Goal: Task Accomplishment & Management: Manage account settings

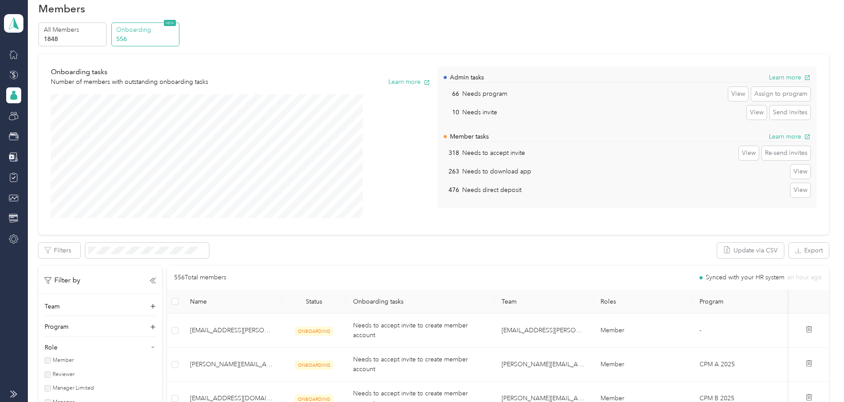
scroll to position [16, 0]
click at [571, 175] on div "263 Needs to download app View" at bounding box center [627, 172] width 366 height 14
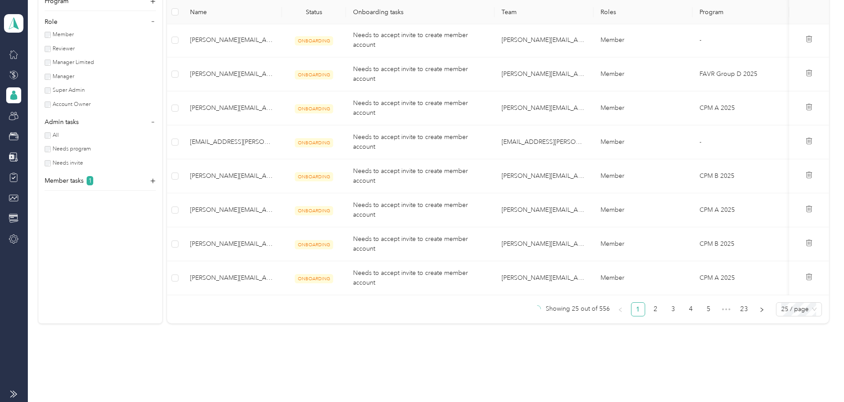
scroll to position [912, 0]
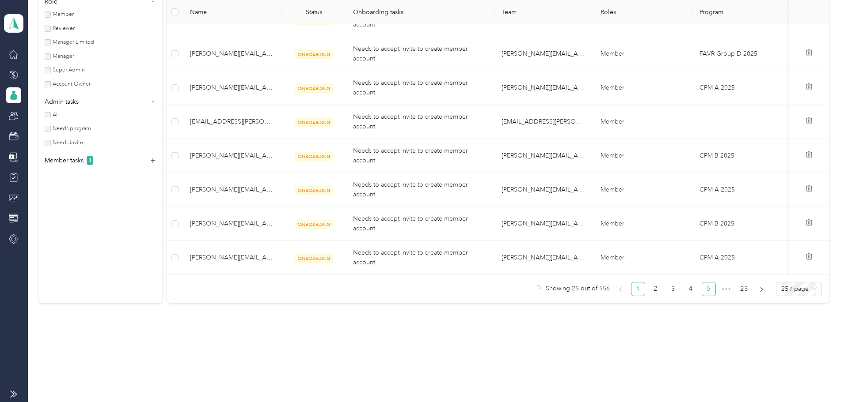
click at [702, 289] on link "5" at bounding box center [708, 289] width 13 height 13
click at [684, 290] on link "6" at bounding box center [690, 289] width 13 height 13
click at [83, 162] on p "Member tasks" at bounding box center [64, 160] width 39 height 9
click at [113, 206] on div "All Needs to accept invite Needs to download app Needs direct deposit" at bounding box center [100, 196] width 111 height 53
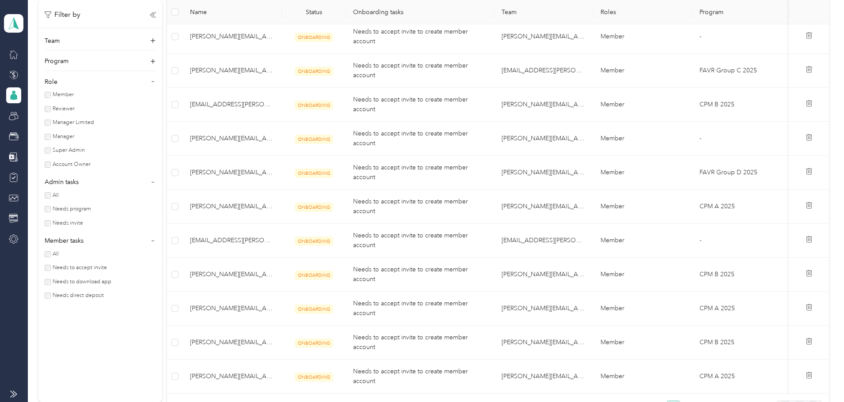
scroll to position [780, 0]
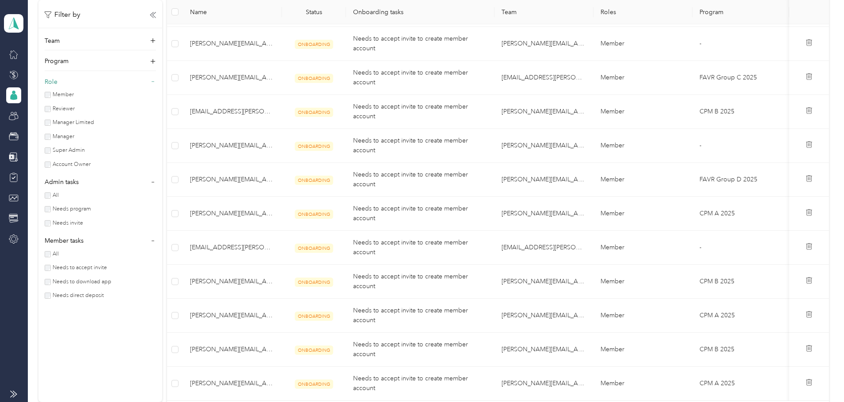
click at [156, 80] on icon at bounding box center [153, 82] width 6 height 6
click at [156, 101] on icon at bounding box center [153, 102] width 6 height 6
click at [156, 120] on icon at bounding box center [153, 123] width 6 height 6
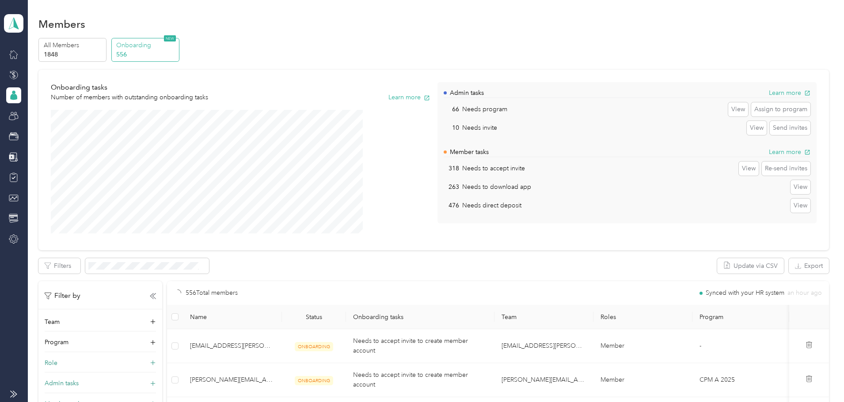
scroll to position [0, 0]
click at [422, 99] on button "Learn more" at bounding box center [409, 98] width 42 height 9
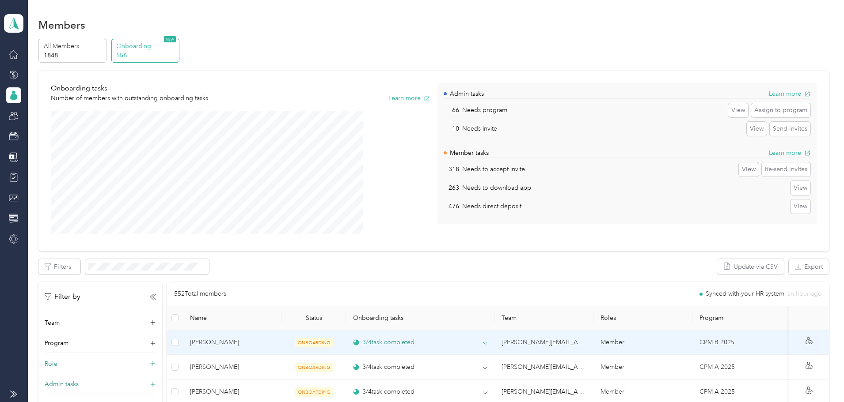
click at [487, 341] on span at bounding box center [485, 344] width 4 height 8
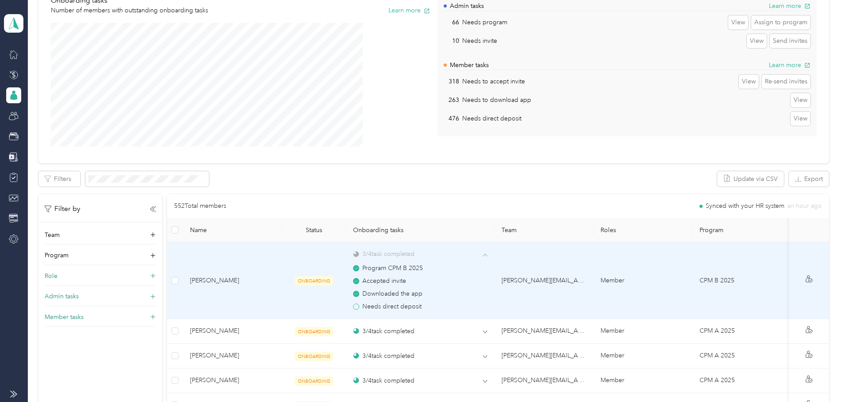
scroll to position [88, 0]
click at [487, 254] on icon at bounding box center [485, 255] width 4 height 4
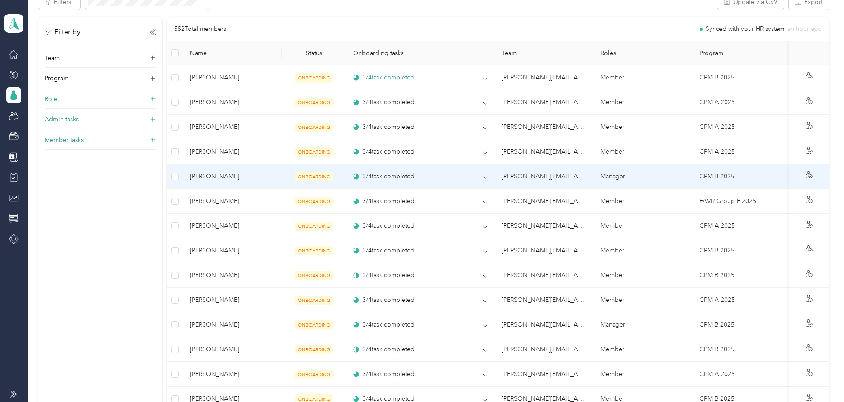
scroll to position [530, 0]
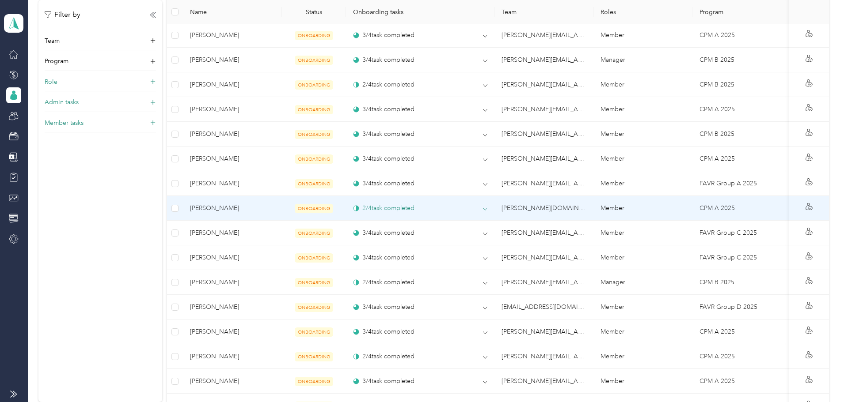
click at [487, 208] on icon at bounding box center [485, 209] width 4 height 4
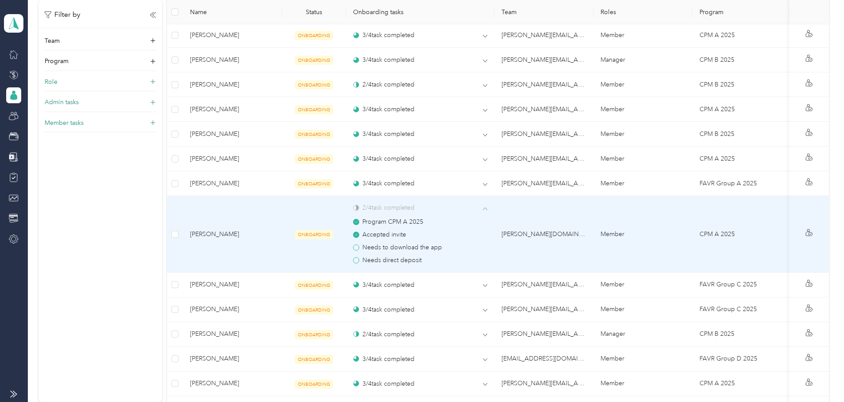
click at [487, 208] on icon at bounding box center [485, 209] width 4 height 2
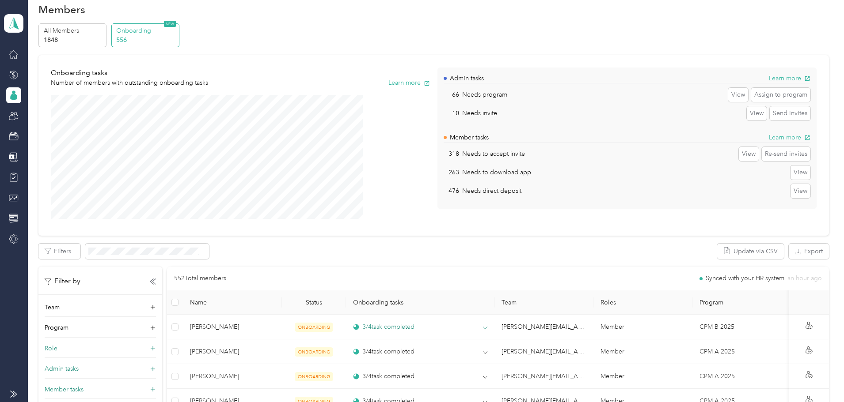
scroll to position [0, 0]
